Goal: Transaction & Acquisition: Download file/media

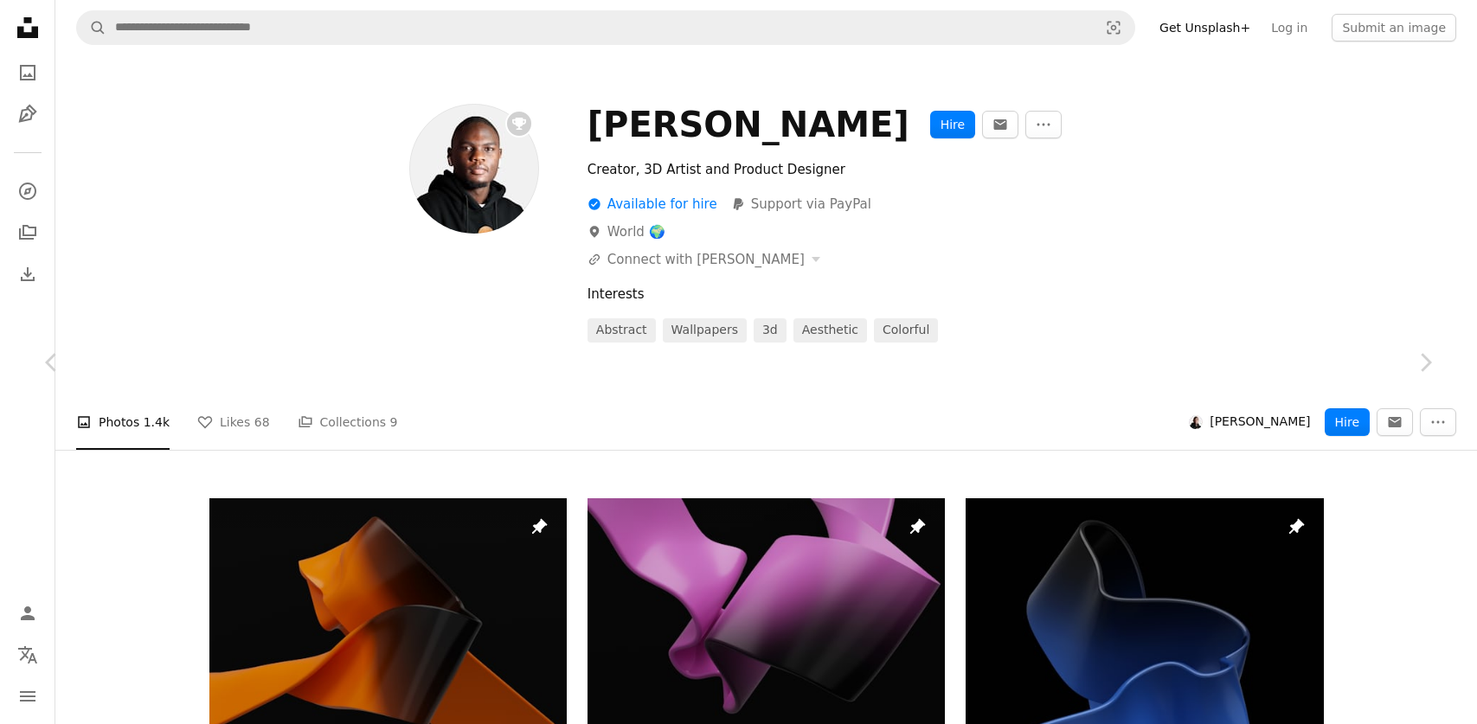
scroll to position [5911, 0]
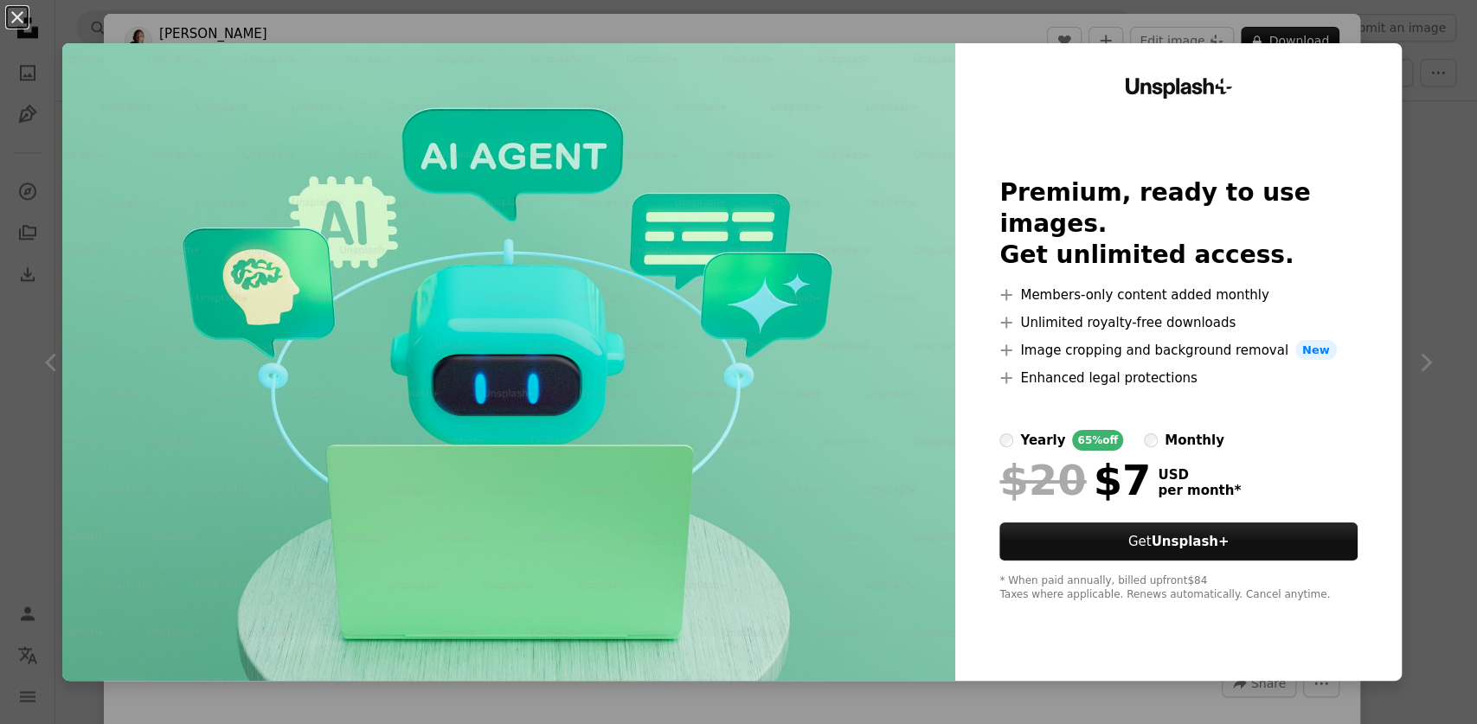
drag, startPoint x: 10, startPoint y: 15, endPoint x: 26, endPoint y: 5, distance: 19.0
click at [10, 15] on button "An X shape" at bounding box center [17, 17] width 21 height 21
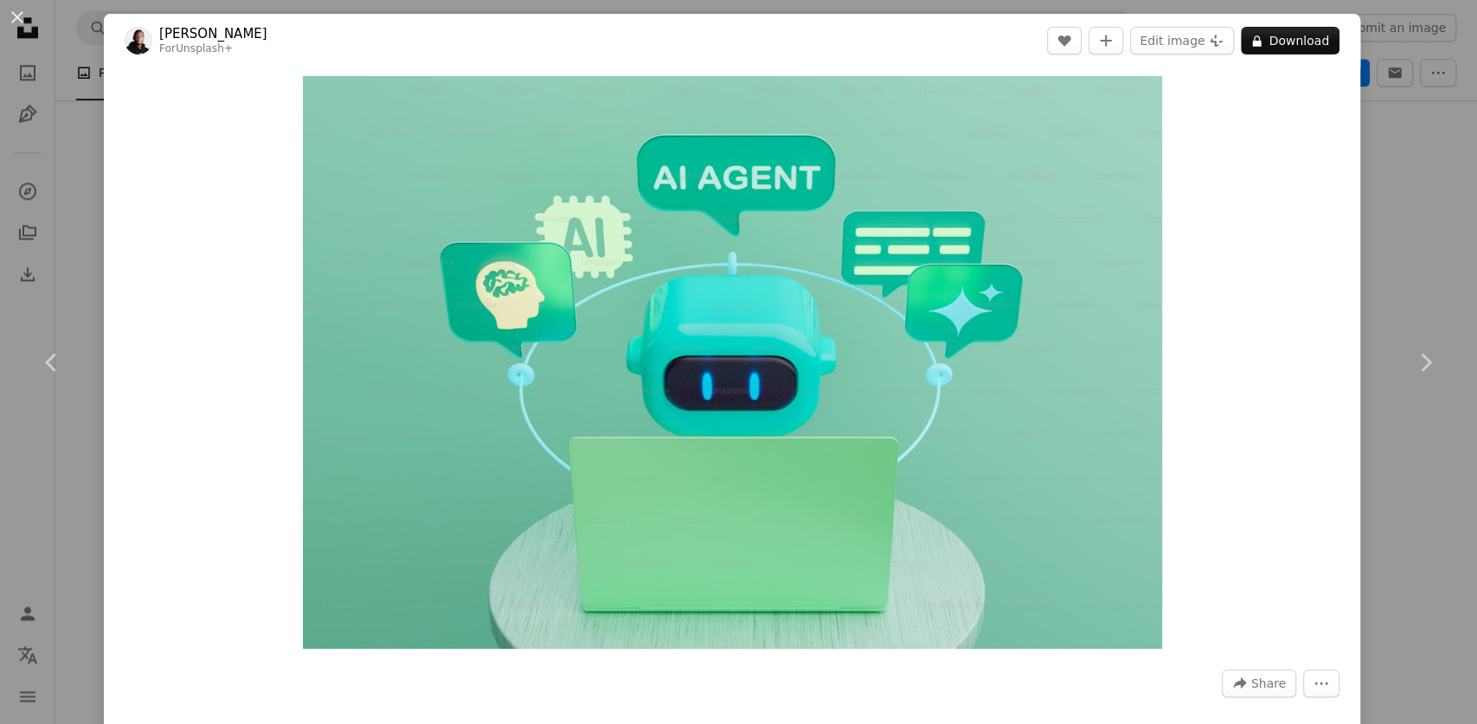
click at [1392, 191] on div "An X shape Chevron left Chevron right [PERSON_NAME] For Unsplash+ A heart A plu…" at bounding box center [738, 362] width 1477 height 724
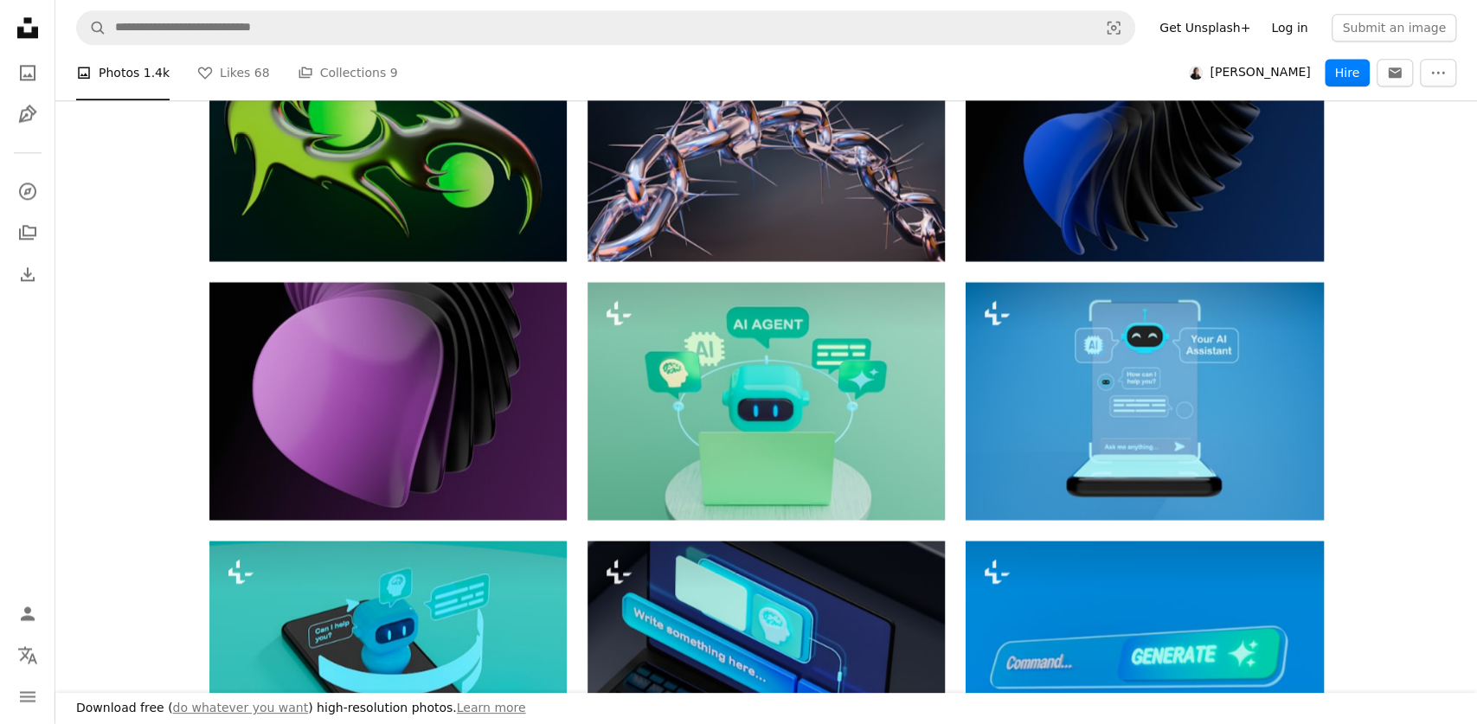
click at [1293, 23] on link "Log in" at bounding box center [1288, 28] width 57 height 28
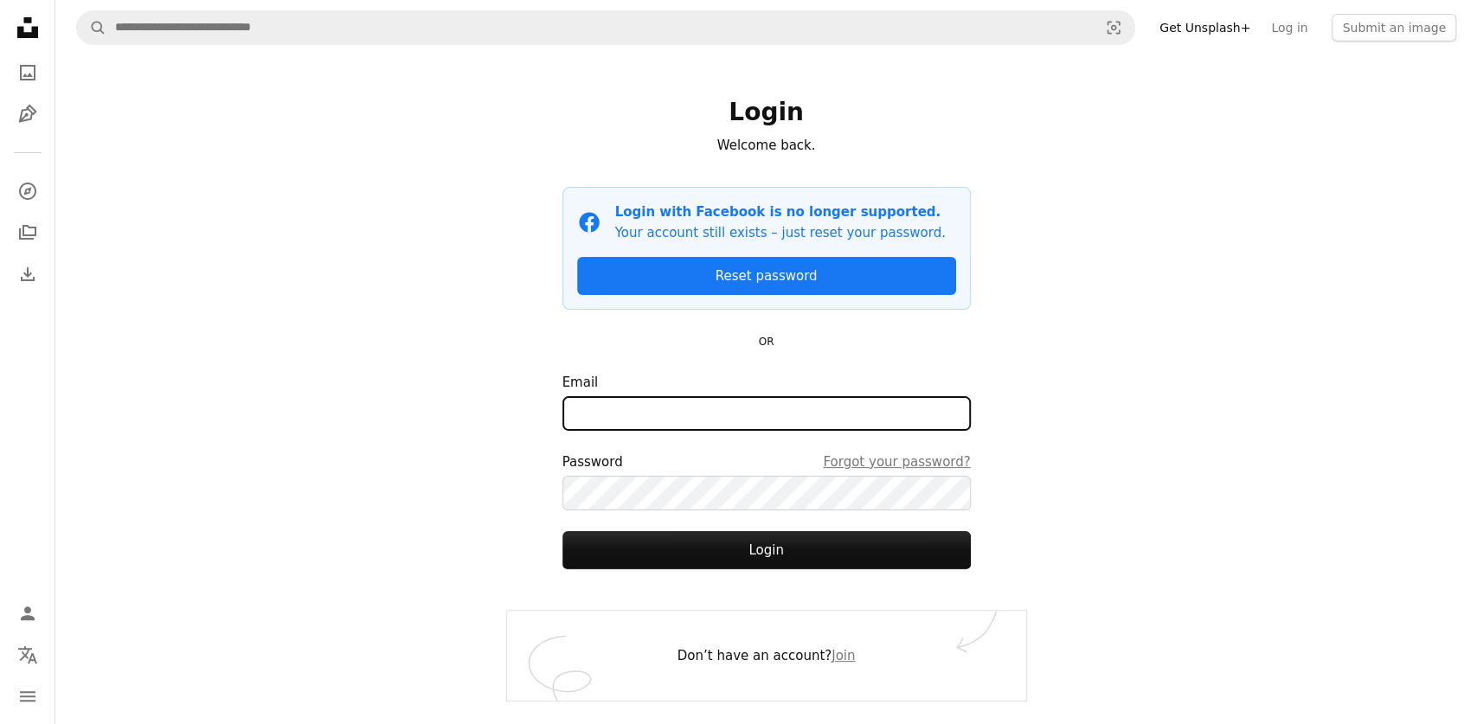
click at [640, 407] on input "Email" at bounding box center [766, 413] width 408 height 35
type input "**********"
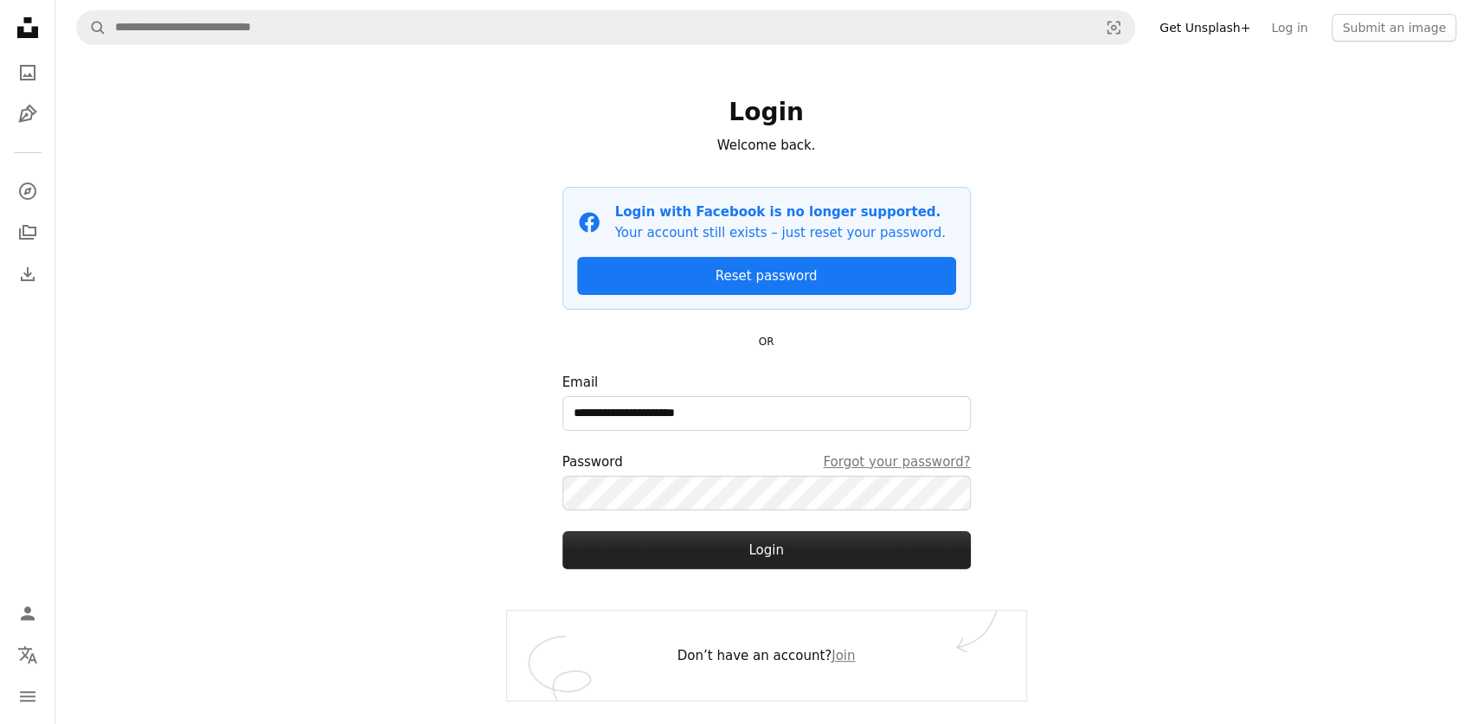
click at [668, 542] on button "Login" at bounding box center [766, 550] width 408 height 38
